Goal: Transaction & Acquisition: Register for event/course

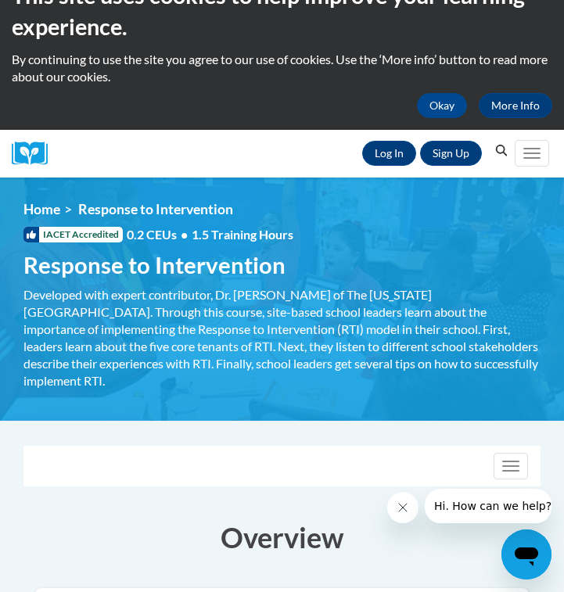
scroll to position [16, 0]
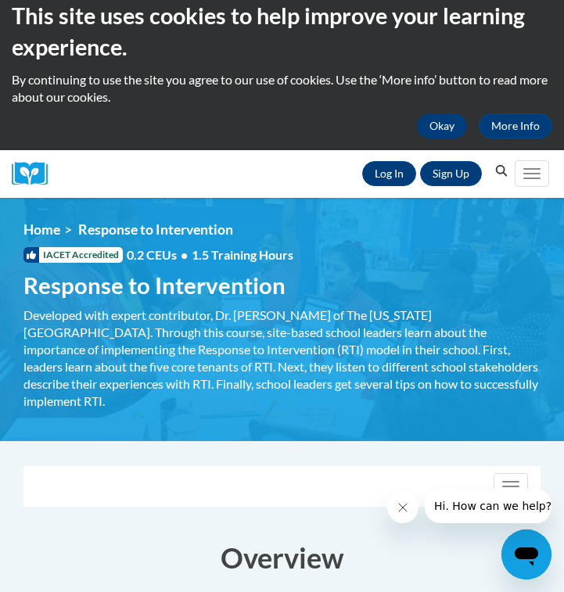
click at [436, 117] on button "Okay" at bounding box center [442, 125] width 50 height 25
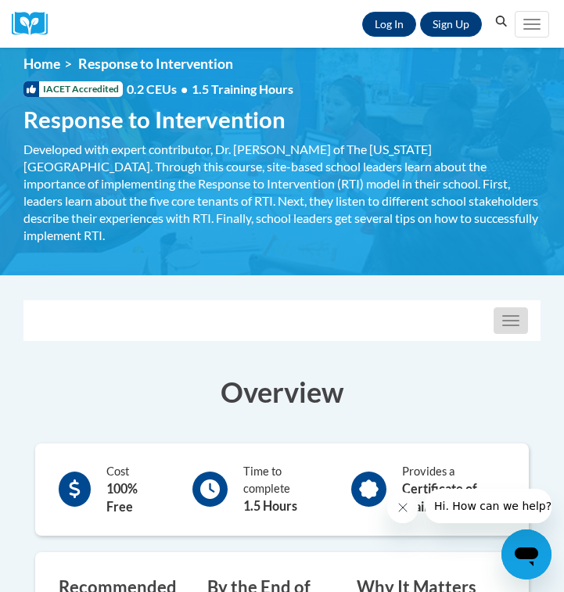
click at [509, 307] on button "Toggle navigation" at bounding box center [511, 320] width 34 height 27
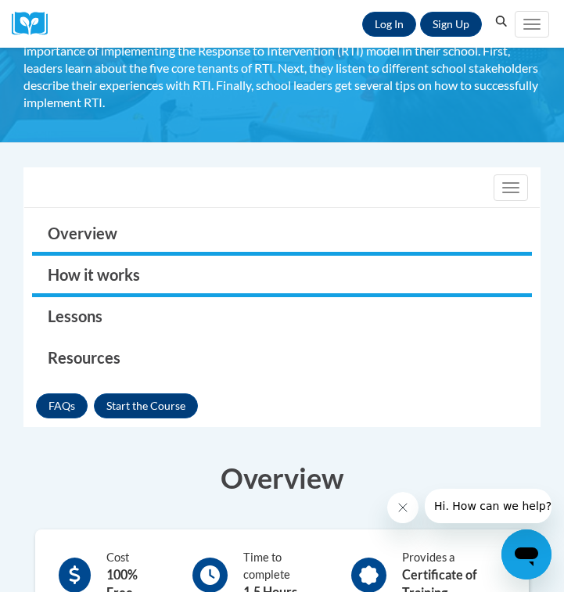
scroll to position [119, 0]
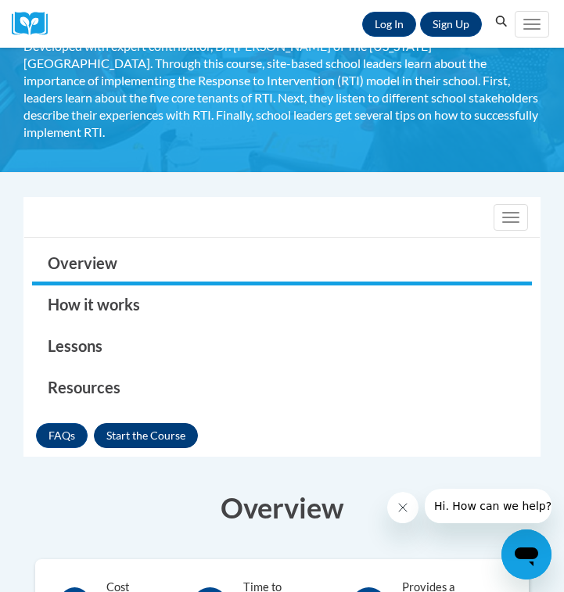
click at [147, 428] on button "Enroll" at bounding box center [146, 435] width 104 height 25
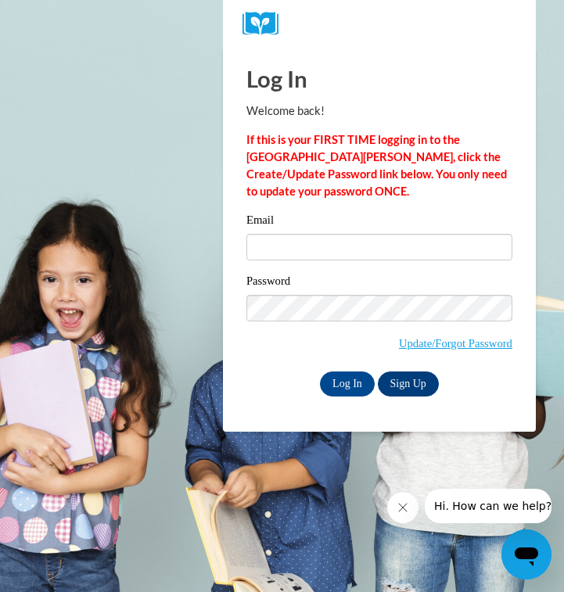
click at [413, 379] on link "Sign Up" at bounding box center [408, 384] width 61 height 25
